Goal: Task Accomplishment & Management: Use online tool/utility

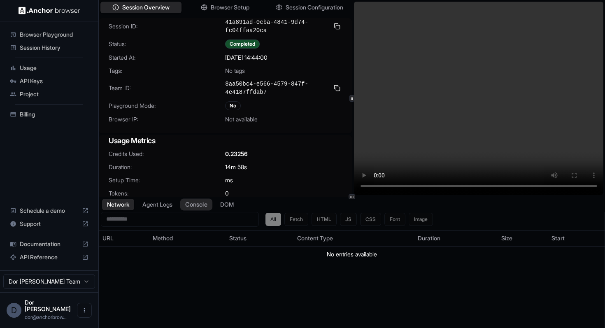
click at [205, 204] on button "Console" at bounding box center [196, 204] width 32 height 12
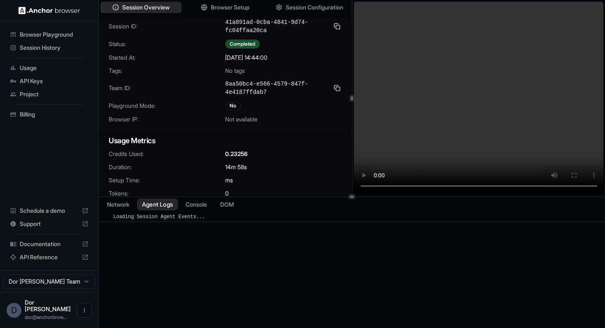
click at [160, 203] on button "Agent Logs" at bounding box center [157, 204] width 41 height 12
drag, startPoint x: 226, startPoint y: 21, endPoint x: 268, endPoint y: 29, distance: 42.3
click at [268, 29] on span "41a891ad-0cba-4841-9d74-fc04ffaa20ca" at bounding box center [276, 26] width 103 height 16
copy span "41a891ad-0cba-4841-9d74-fc04ffaa20ca"
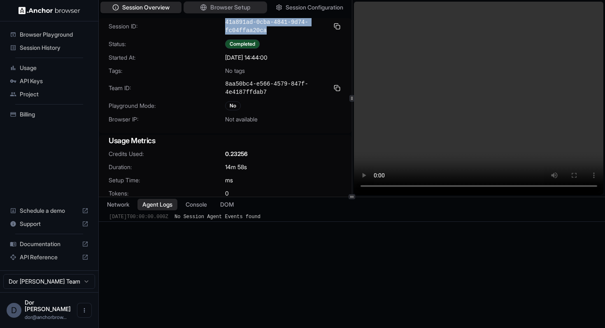
click at [227, 7] on span "Browser Setup" at bounding box center [230, 7] width 40 height 9
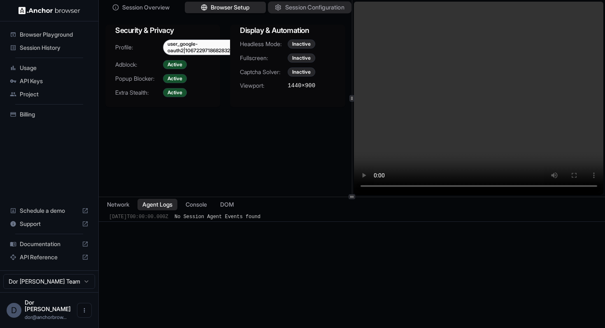
click at [297, 6] on span "Session Configuration" at bounding box center [314, 7] width 59 height 9
click at [240, 9] on span "Browser Setup" at bounding box center [230, 7] width 40 height 9
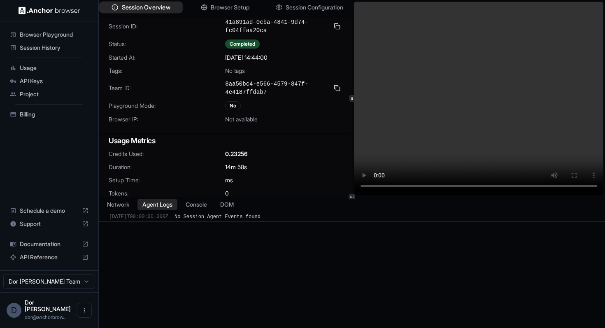
click at [159, 8] on span "Session Overview" at bounding box center [146, 7] width 49 height 9
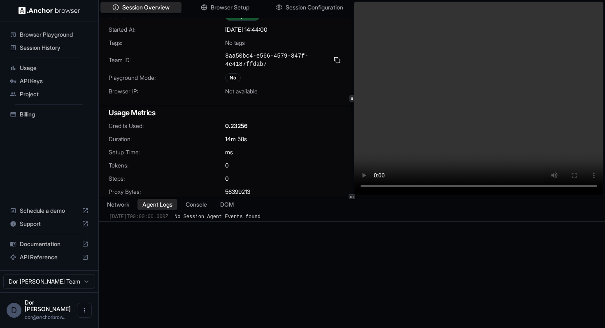
scroll to position [35, 0]
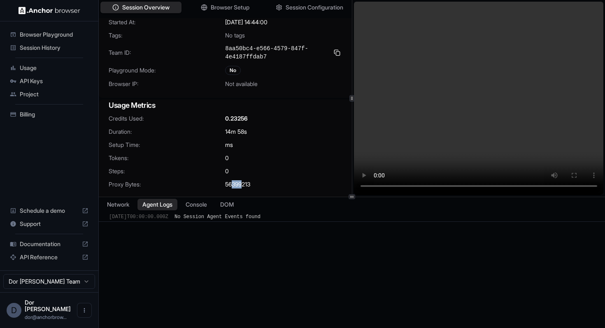
drag, startPoint x: 243, startPoint y: 183, endPoint x: 233, endPoint y: 183, distance: 10.3
click at [233, 183] on span "56399213" at bounding box center [237, 184] width 25 height 8
click at [223, 7] on span "Browser Setup" at bounding box center [230, 7] width 40 height 9
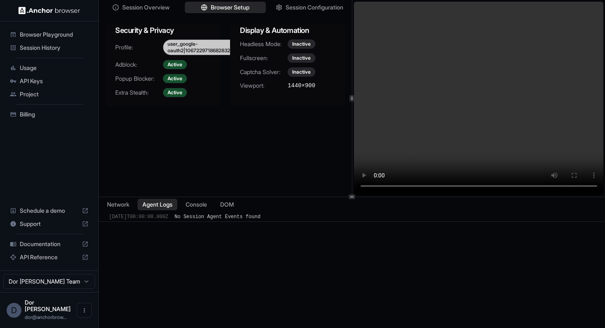
click at [206, 50] on div "user_google-oauth2|106722971868283208942_agent_68dd08418f1b902fed634f93" at bounding box center [248, 48] width 170 height 16
click at [186, 44] on div "user_google-oauth2|106722971868283208942_agent_68dd08418f1b902fed634f93" at bounding box center [248, 48] width 170 height 16
click at [295, 7] on span "Session Configuration" at bounding box center [314, 7] width 59 height 9
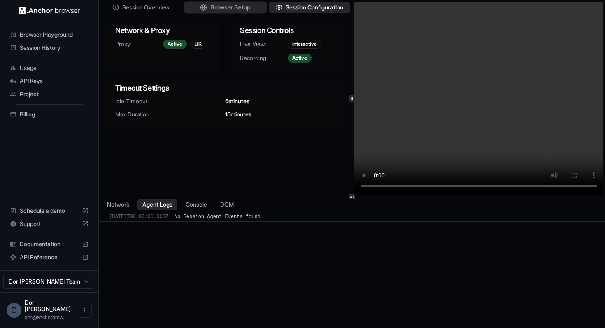
click at [238, 11] on span "Browser Setup" at bounding box center [230, 7] width 40 height 9
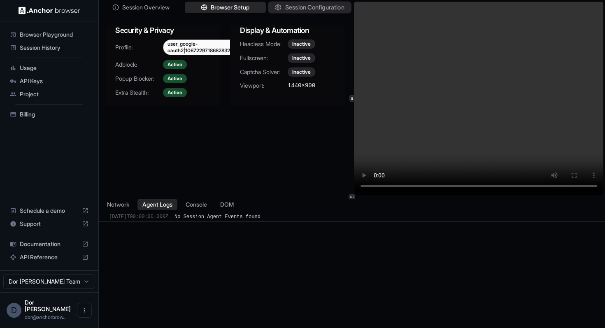
click at [306, 9] on span "Session Configuration" at bounding box center [314, 7] width 59 height 9
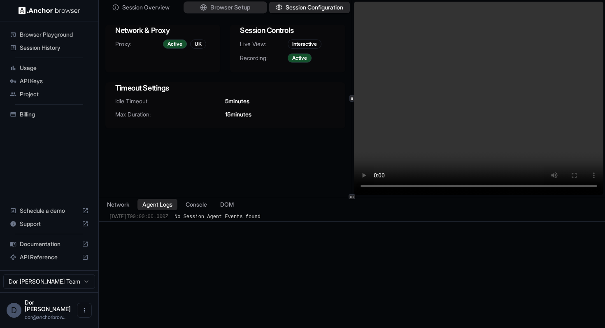
click at [228, 8] on span "Browser Setup" at bounding box center [230, 7] width 40 height 9
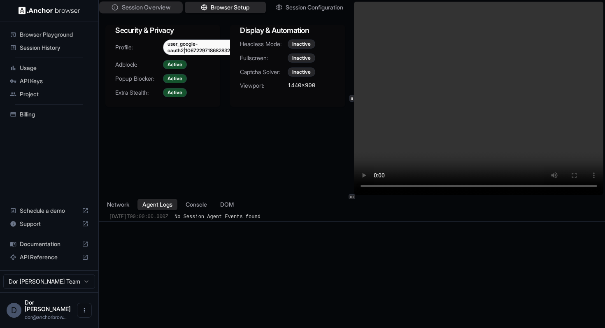
click at [131, 8] on span "Session Overview" at bounding box center [146, 7] width 49 height 9
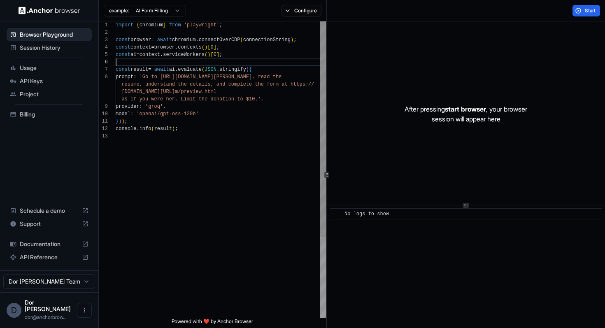
scroll to position [37, 0]
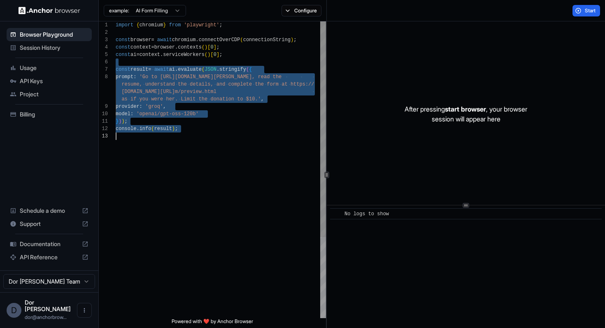
drag, startPoint x: 183, startPoint y: 62, endPoint x: 183, endPoint y: 172, distance: 109.9
click at [183, 172] on div "import { chromium } from 'playwright' ; const browser = await chromium . connec…" at bounding box center [221, 225] width 210 height 408
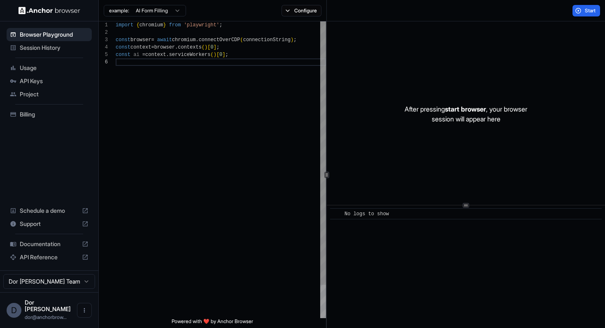
type textarea "**********"
click at [360, 8] on div "Start" at bounding box center [466, 10] width 279 height 21
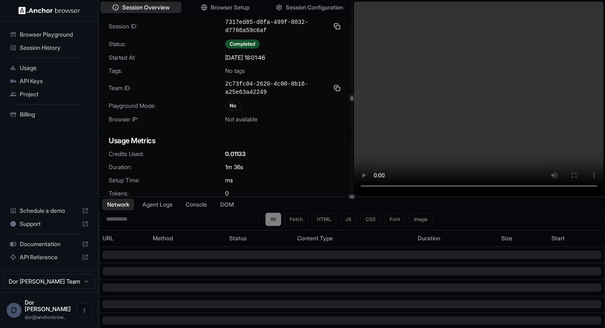
click at [594, 51] on video at bounding box center [479, 98] width 250 height 193
